Goal: Check status

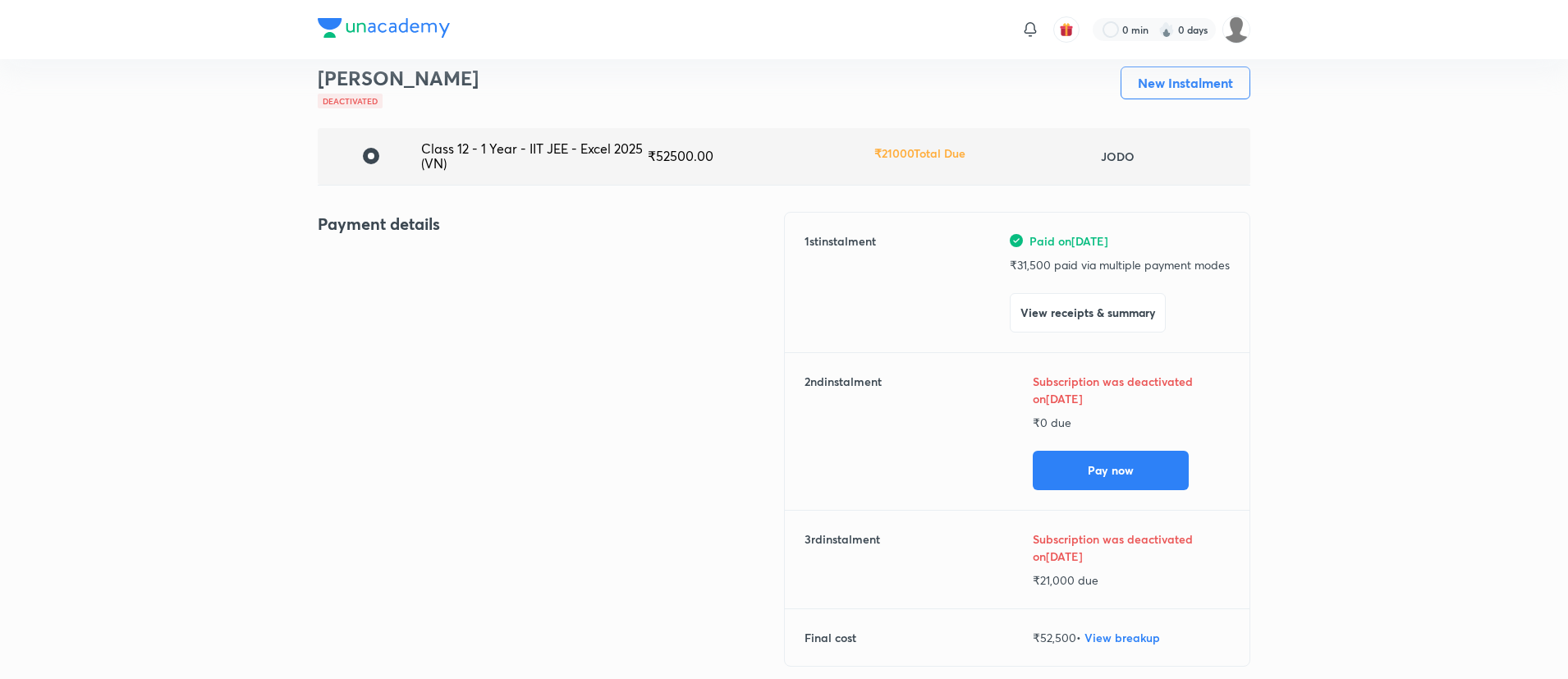
scroll to position [59, 0]
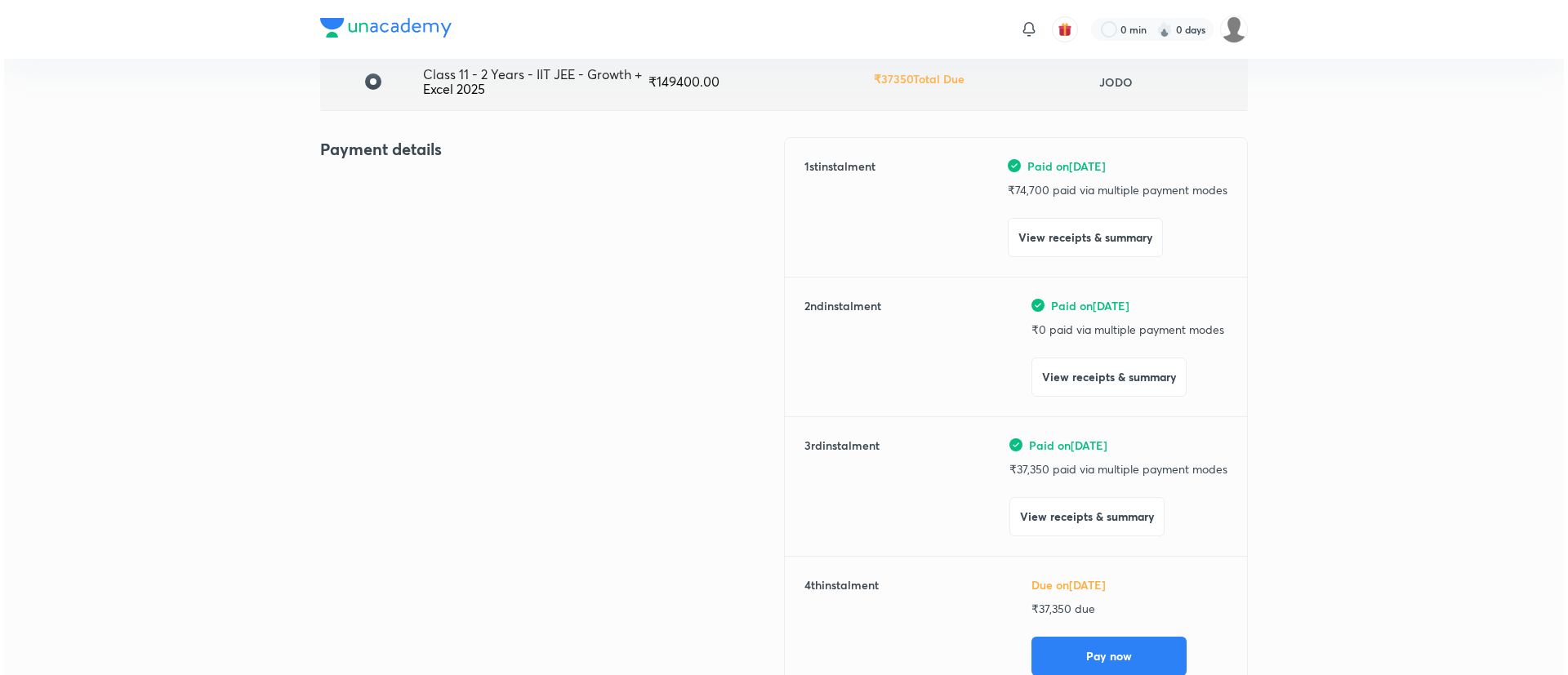
scroll to position [282, 0]
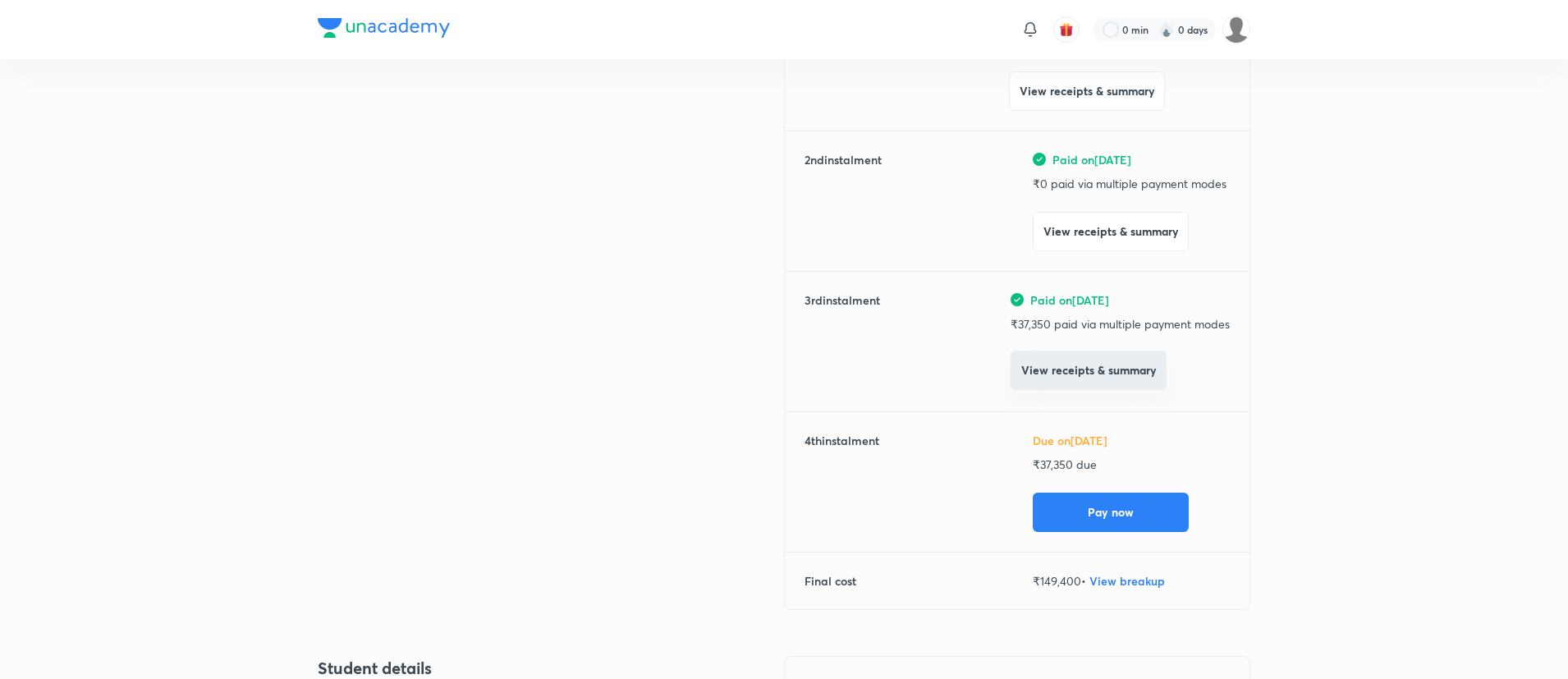
click at [1074, 378] on button "View receipts & summary" at bounding box center [1088, 369] width 156 height 39
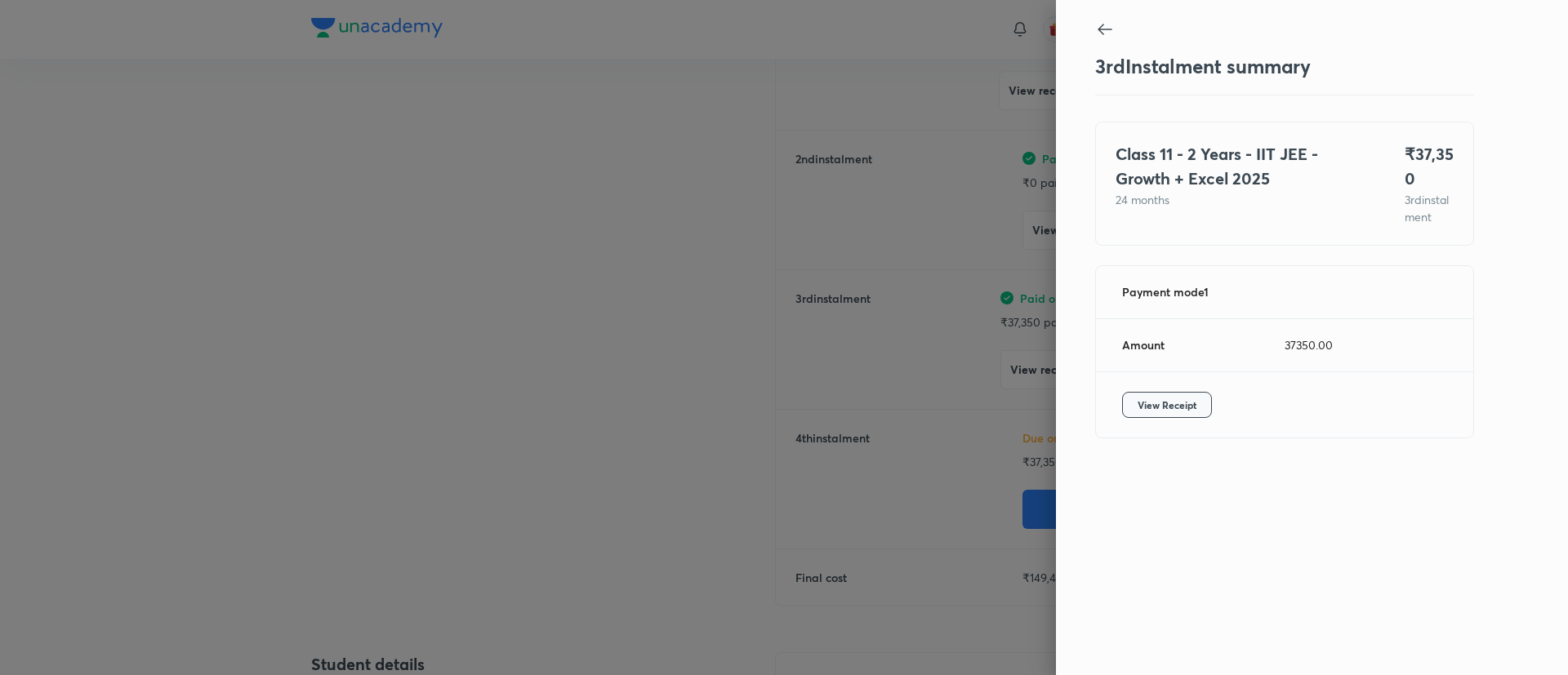
click at [1169, 413] on span "View Receipt" at bounding box center [1166, 405] width 59 height 16
